Goal: Find specific page/section: Find specific page/section

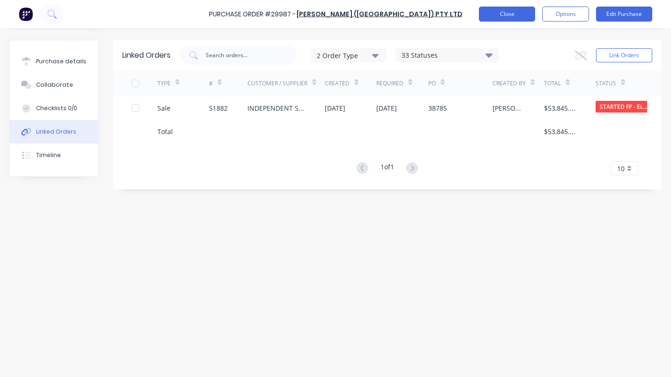
click at [515, 16] on button "Close" at bounding box center [507, 14] width 56 height 15
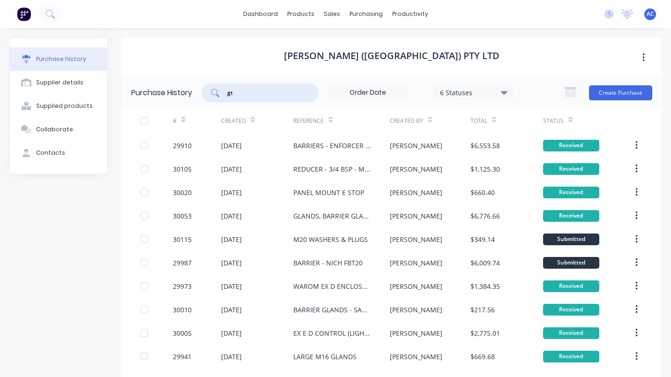
click at [242, 94] on input "gt" at bounding box center [265, 92] width 78 height 9
type input "g"
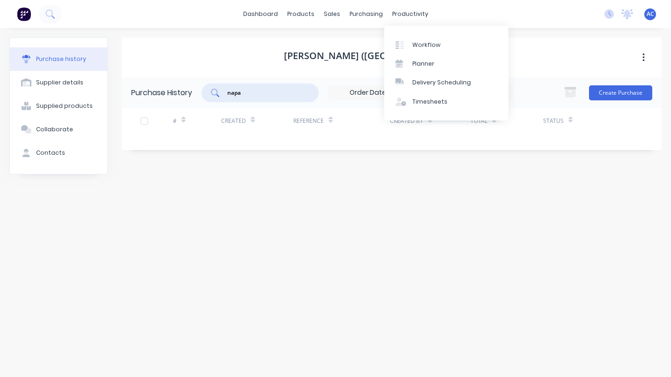
type input "napa"
click at [555, 56] on div "[PERSON_NAME] ([GEOGRAPHIC_DATA]) PTY LTD" at bounding box center [392, 58] width 540 height 40
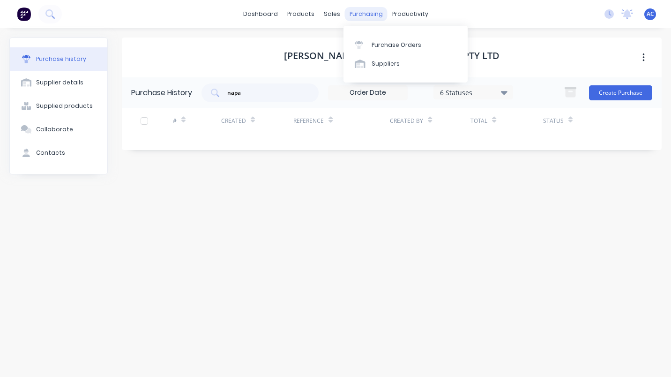
click at [365, 8] on div "purchasing" at bounding box center [366, 14] width 43 height 14
click at [389, 45] on div "Purchase Orders" at bounding box center [397, 45] width 50 height 8
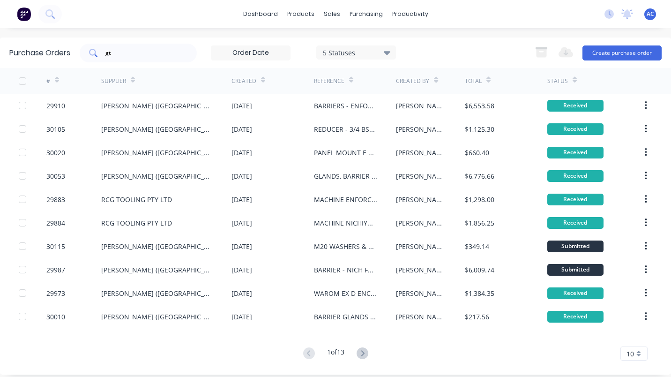
click at [131, 55] on input "gt" at bounding box center [144, 52] width 78 height 9
type input "g"
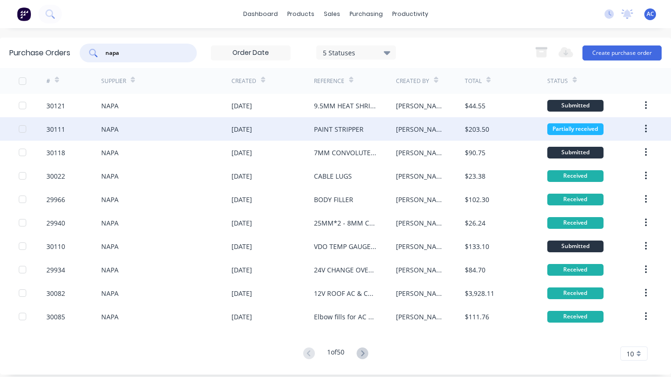
type input "napa"
click at [155, 128] on div "NAPA" at bounding box center [166, 128] width 130 height 23
type textarea "x"
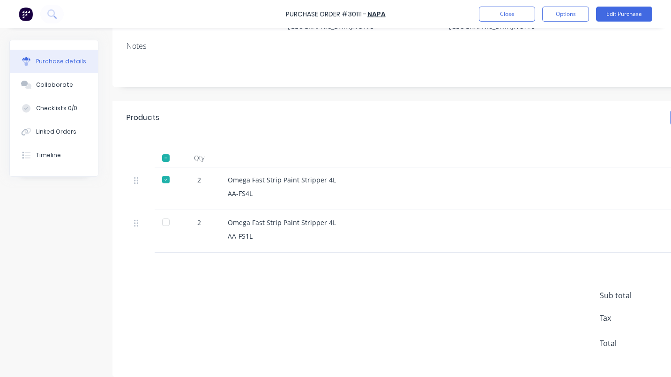
scroll to position [121, 0]
click at [338, 217] on div "Omega Fast Strip Paint Stripper 4L" at bounding box center [455, 220] width 454 height 10
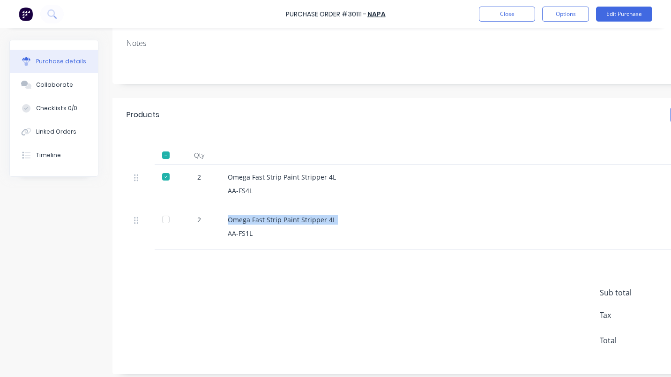
click at [338, 217] on div "Omega Fast Strip Paint Stripper 4L" at bounding box center [455, 220] width 454 height 10
drag, startPoint x: 338, startPoint y: 217, endPoint x: 400, endPoint y: 237, distance: 64.7
click at [400, 237] on div "AA-FS1L" at bounding box center [455, 233] width 454 height 10
click at [330, 217] on div "Omega Fast Strip Paint Stripper 4L" at bounding box center [455, 220] width 454 height 10
click at [330, 218] on div "Omega Fast Strip Paint Stripper 4L" at bounding box center [455, 220] width 454 height 10
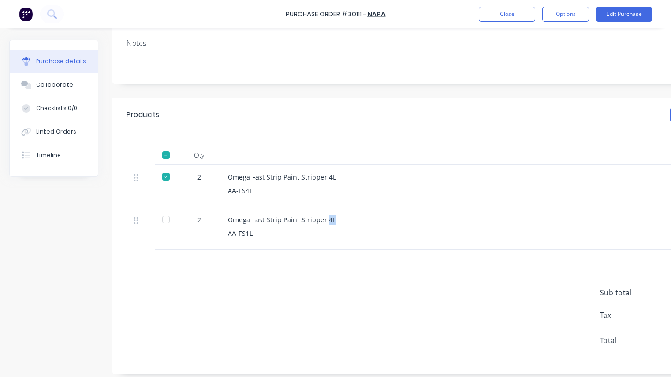
click at [330, 218] on div "Omega Fast Strip Paint Stripper 4L" at bounding box center [455, 220] width 454 height 10
drag, startPoint x: 330, startPoint y: 218, endPoint x: 338, endPoint y: 220, distance: 8.5
click at [338, 220] on div "Omega Fast Strip Paint Stripper 4L" at bounding box center [455, 220] width 454 height 10
click at [362, 234] on div "AA-FS1L" at bounding box center [455, 233] width 454 height 10
click at [328, 218] on div "Omega Fast Strip Paint Stripper 4L" at bounding box center [455, 220] width 454 height 10
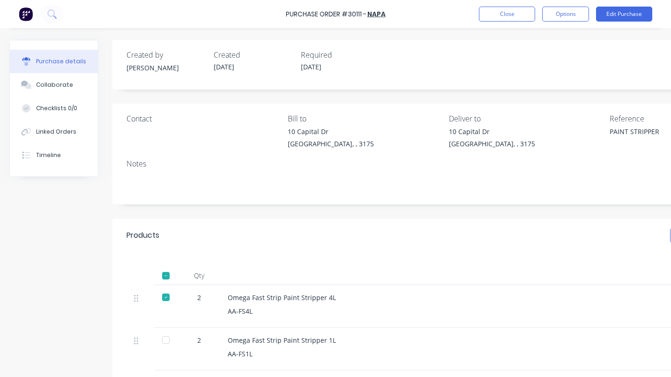
click at [162, 336] on div at bounding box center [166, 340] width 19 height 19
type textarea "x"
click at [520, 14] on button "Close" at bounding box center [507, 14] width 56 height 15
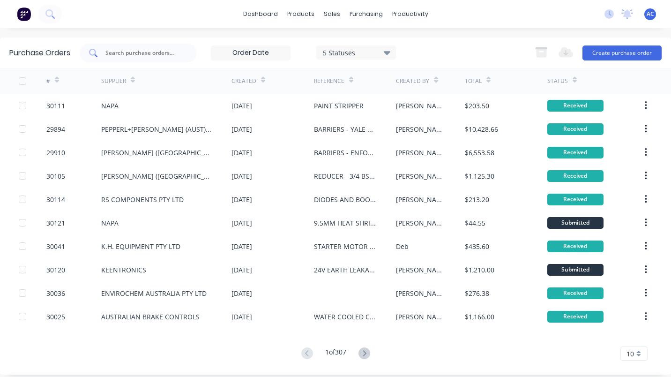
click at [116, 50] on input "text" at bounding box center [144, 52] width 78 height 9
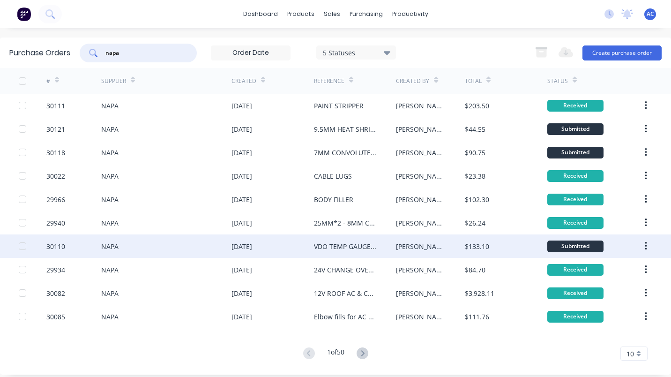
type input "napa"
click at [61, 243] on div "30110" at bounding box center [55, 246] width 19 height 10
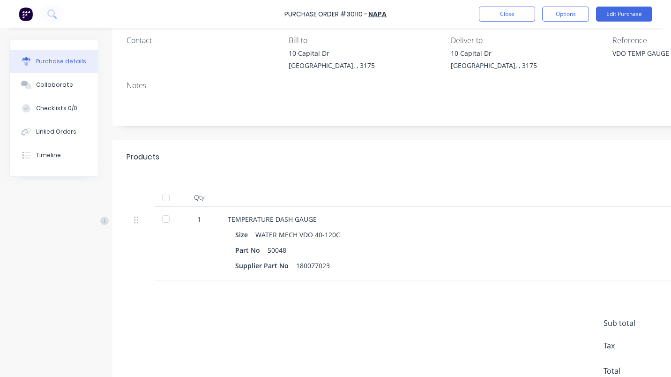
scroll to position [71, 0]
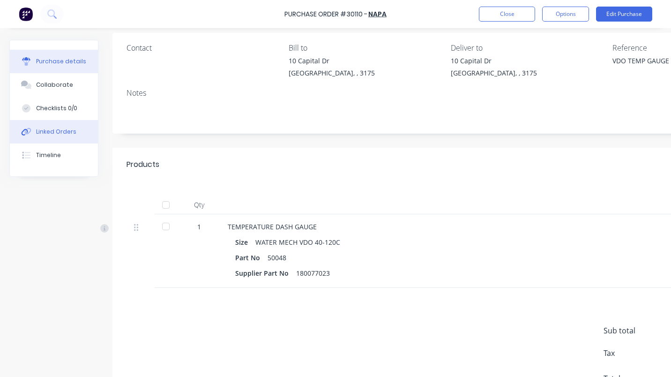
click at [61, 136] on div "Linked Orders" at bounding box center [56, 132] width 40 height 8
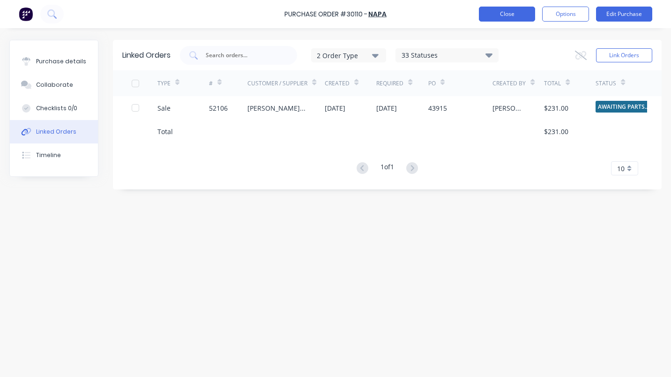
click at [502, 15] on button "Close" at bounding box center [507, 14] width 56 height 15
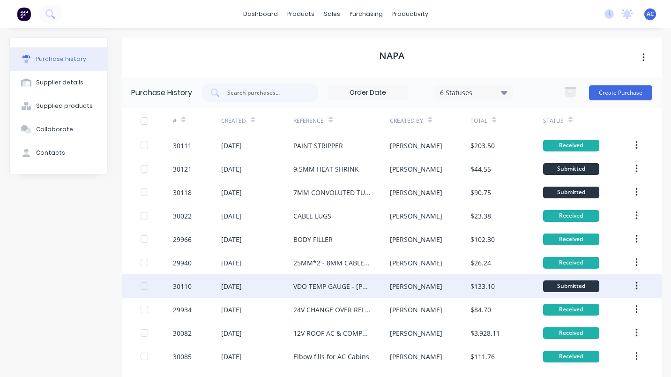
click at [181, 286] on div "30110" at bounding box center [182, 286] width 19 height 10
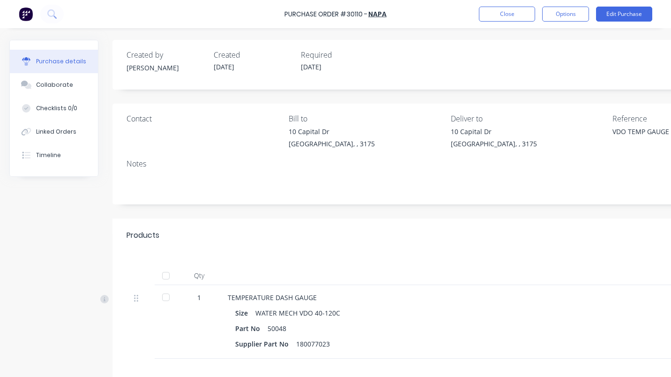
click at [162, 294] on div at bounding box center [166, 297] width 19 height 19
click at [518, 13] on button "Close" at bounding box center [507, 14] width 56 height 15
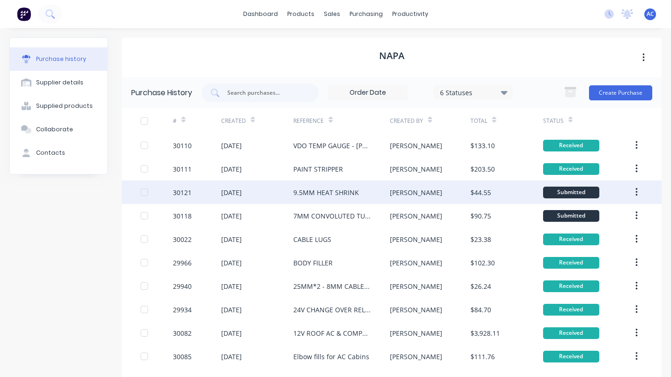
click at [184, 190] on div "30121" at bounding box center [182, 193] width 19 height 10
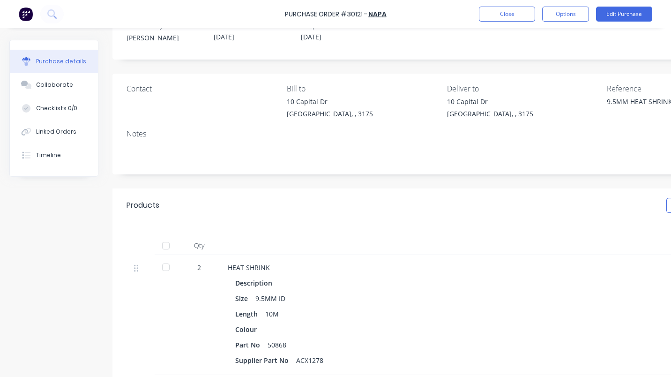
scroll to position [27, 0]
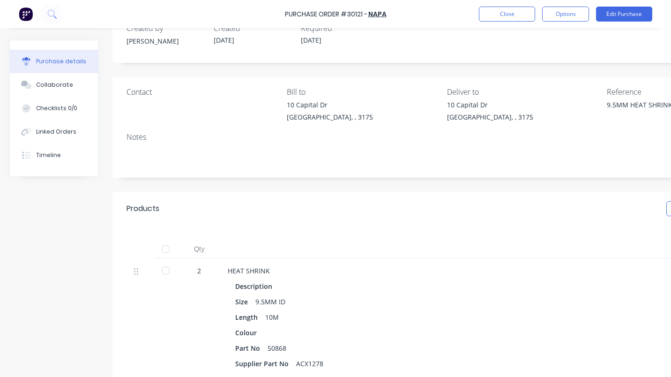
click at [163, 272] on div at bounding box center [166, 270] width 19 height 19
click at [502, 18] on button "Close" at bounding box center [507, 14] width 56 height 15
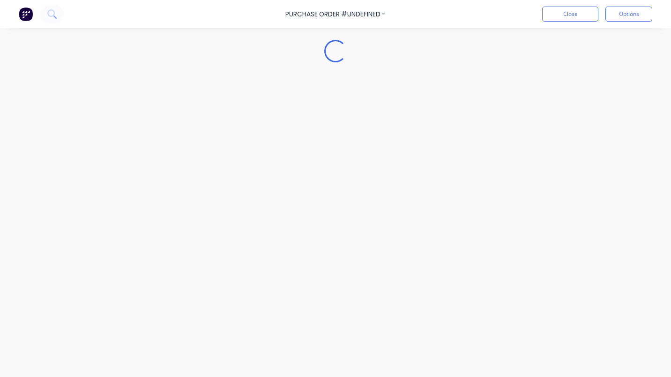
type textarea "x"
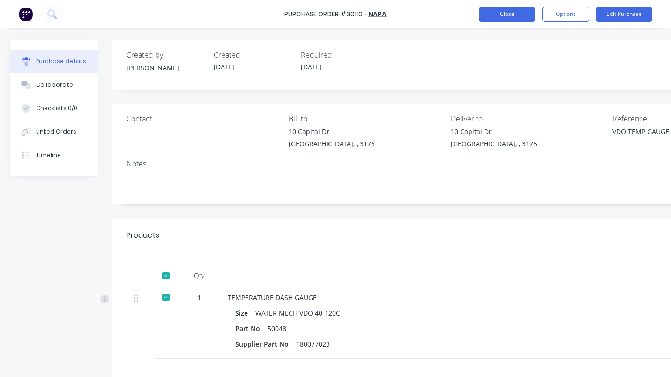
click at [509, 18] on button "Close" at bounding box center [507, 14] width 56 height 15
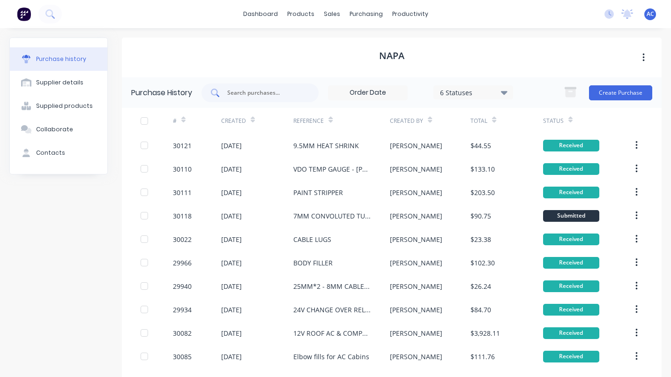
click at [228, 101] on div at bounding box center [260, 92] width 117 height 19
type input "vulcan"
click at [238, 93] on input "text" at bounding box center [265, 92] width 78 height 9
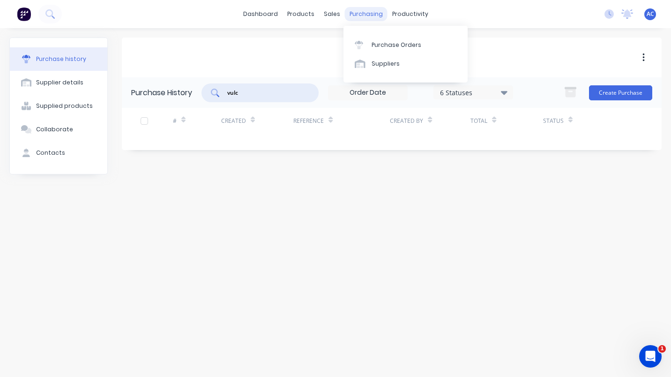
type input "vulc"
click at [360, 15] on div "purchasing" at bounding box center [366, 14] width 43 height 14
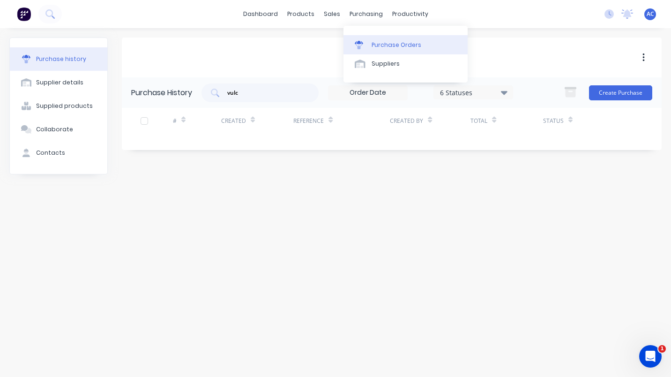
click at [383, 45] on div "Purchase Orders" at bounding box center [397, 45] width 50 height 8
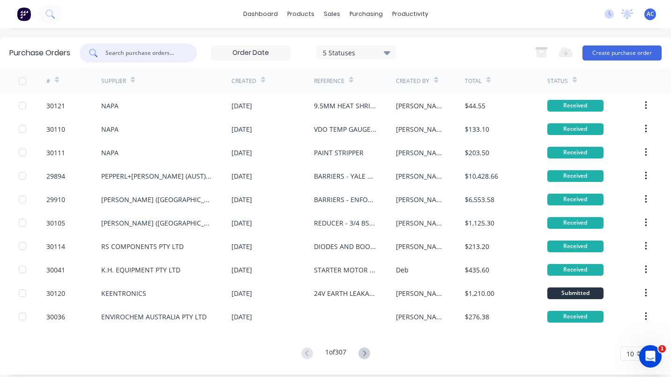
click at [136, 52] on input "text" at bounding box center [144, 52] width 78 height 9
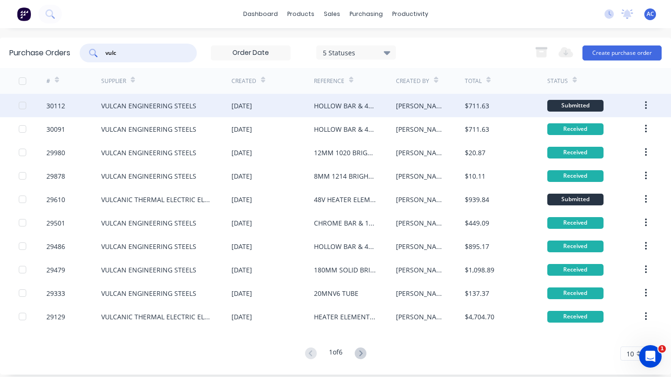
type input "vulc"
click at [147, 106] on div "VULCAN ENGINEERING STEELS" at bounding box center [148, 106] width 95 height 10
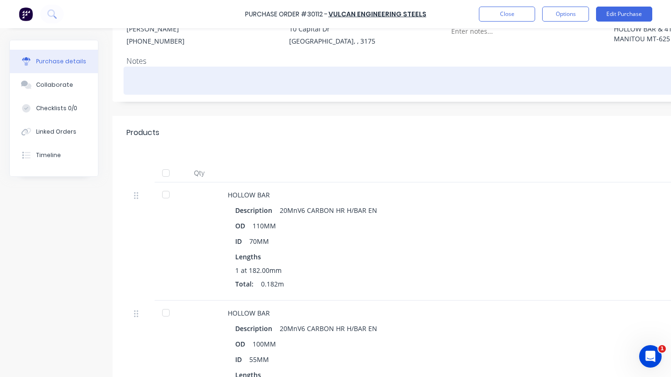
scroll to position [138, 0]
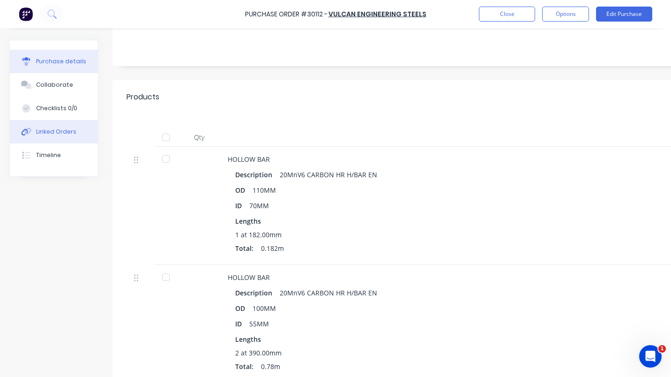
click at [61, 131] on div "Linked Orders" at bounding box center [56, 132] width 40 height 8
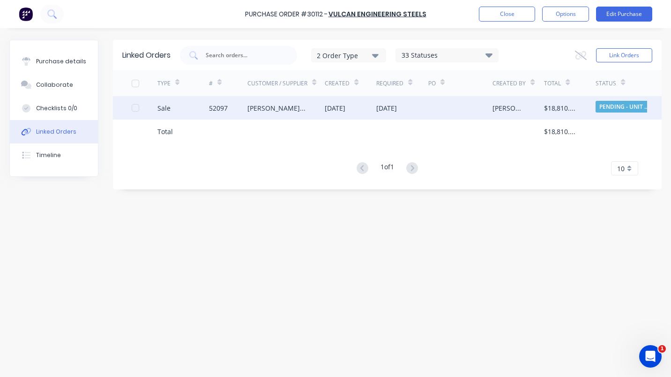
click at [281, 107] on div "RIDDELL TRUCKING (AUST) PTY LTD" at bounding box center [277, 108] width 59 height 10
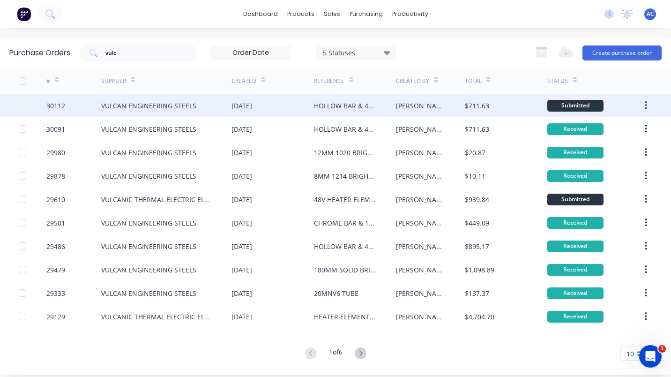
click at [115, 103] on div "VULCAN ENGINEERING STEELS" at bounding box center [148, 106] width 95 height 10
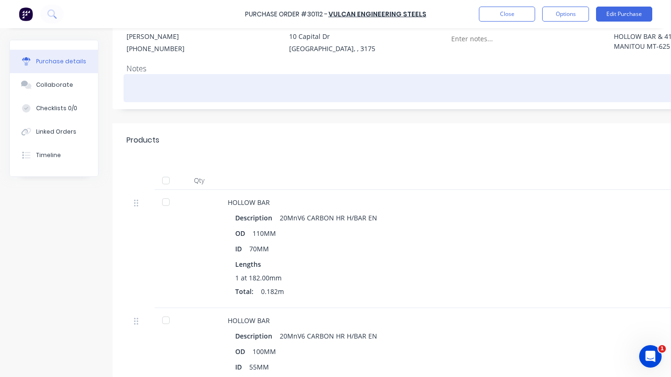
scroll to position [142, 0]
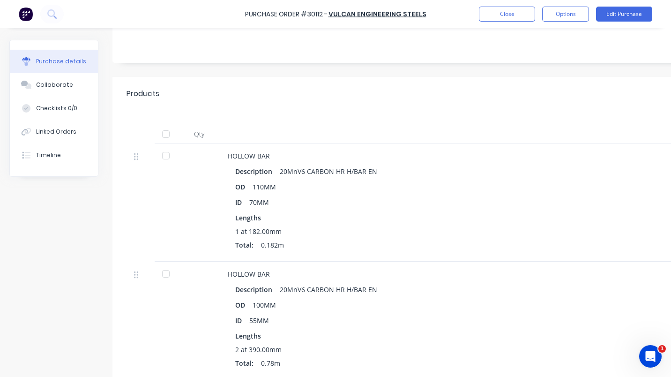
click at [166, 156] on div at bounding box center [166, 155] width 19 height 19
click at [172, 277] on div at bounding box center [166, 273] width 19 height 19
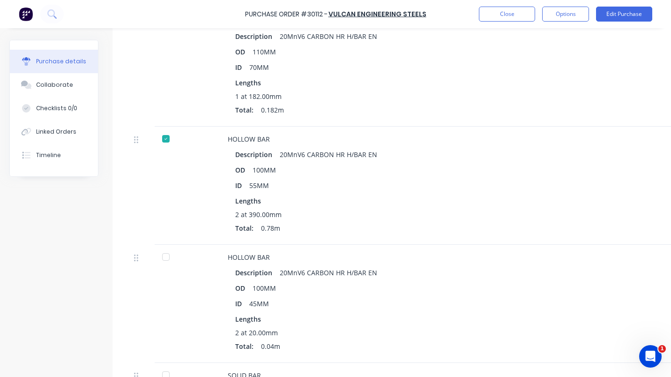
scroll to position [322, 0]
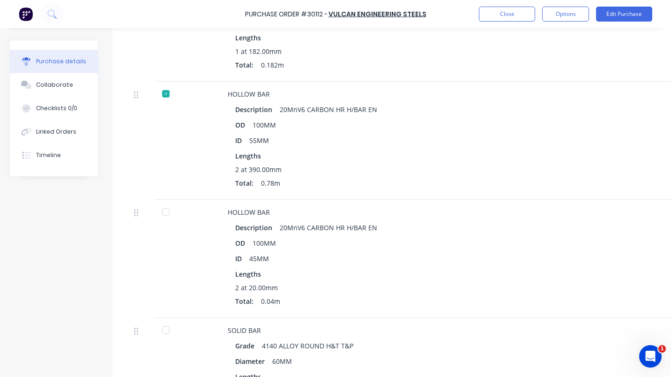
click at [167, 212] on div at bounding box center [166, 212] width 19 height 19
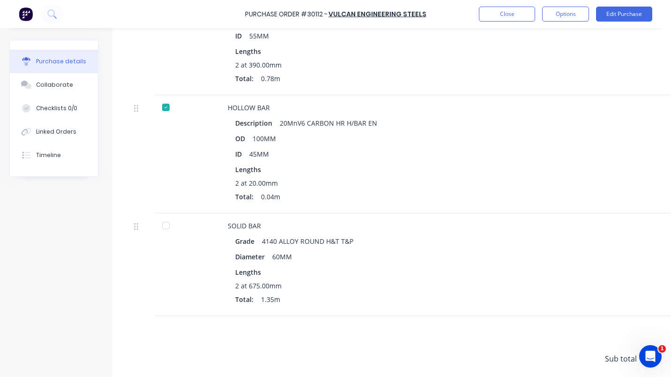
scroll to position [456, 0]
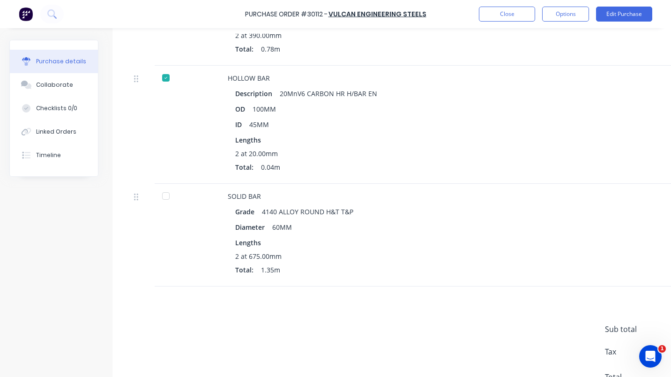
click at [171, 195] on div at bounding box center [166, 196] width 19 height 19
type textarea "x"
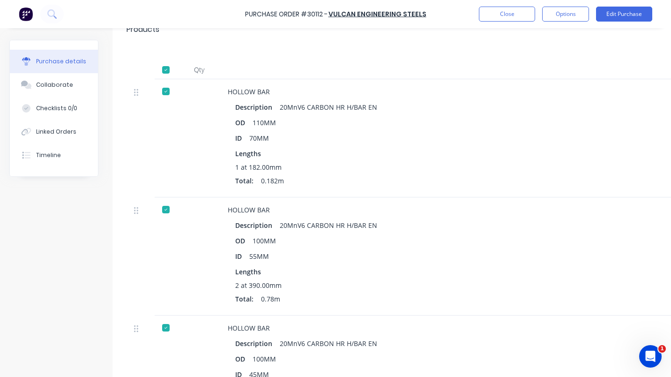
scroll to position [205, 0]
click at [498, 14] on button "Close" at bounding box center [507, 14] width 56 height 15
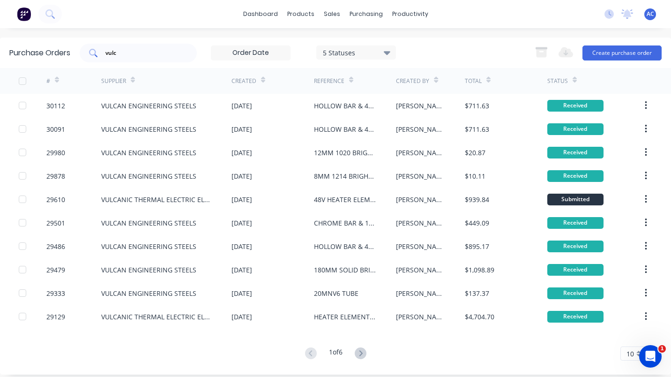
click at [139, 59] on div "vulc" at bounding box center [138, 53] width 117 height 19
type input "v"
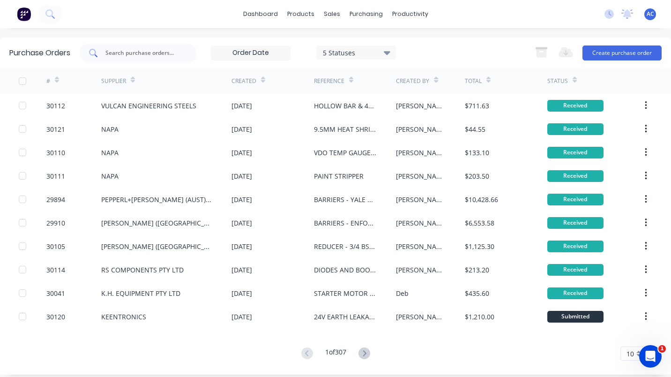
click at [144, 58] on div at bounding box center [138, 53] width 117 height 19
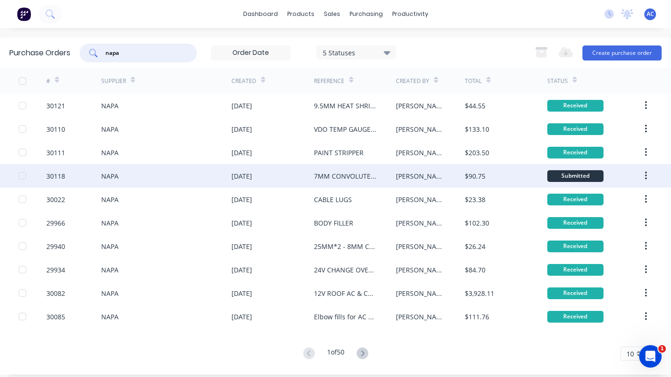
type input "napa"
click at [102, 180] on div "NAPA" at bounding box center [109, 176] width 17 height 10
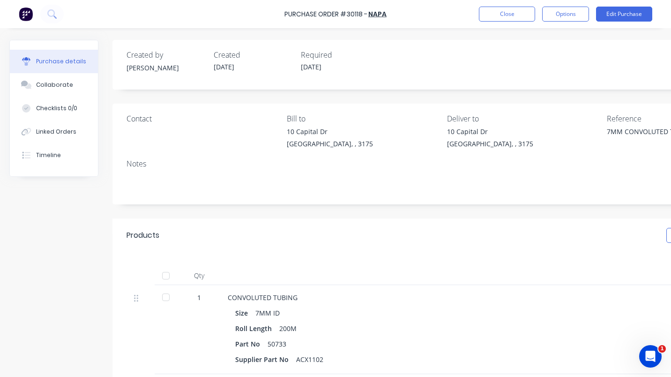
type textarea "x"
